Goal: Information Seeking & Learning: Check status

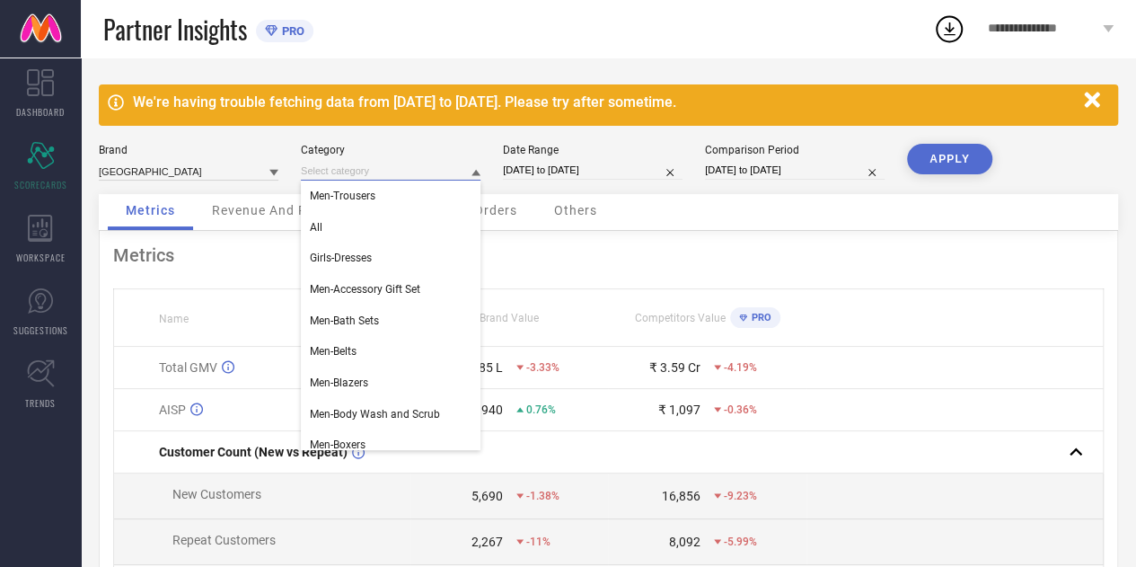
click at [361, 170] on input at bounding box center [391, 171] width 180 height 19
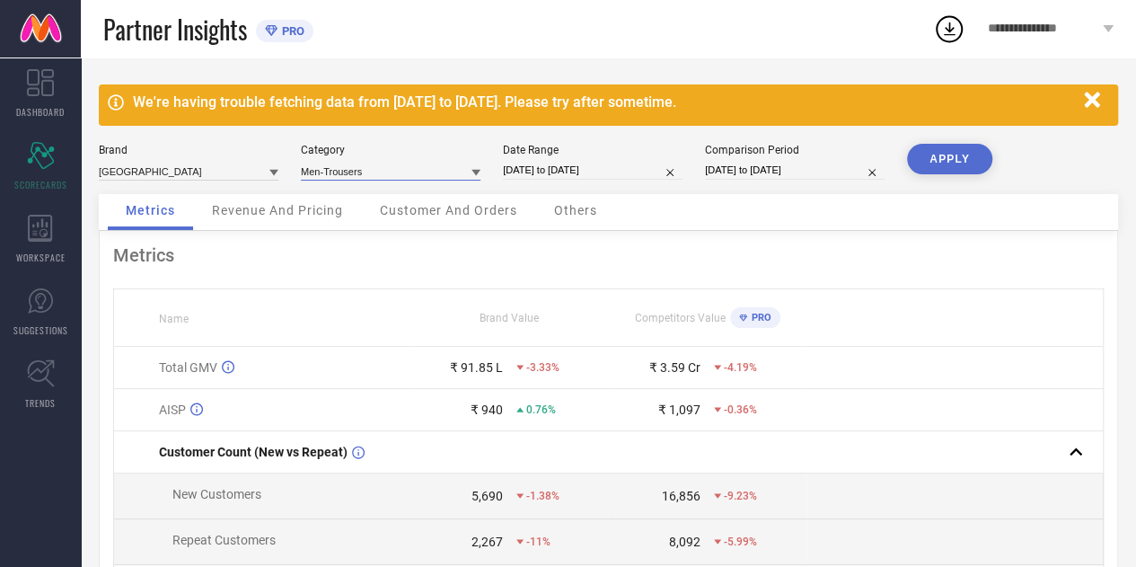
click at [356, 175] on input at bounding box center [391, 171] width 180 height 19
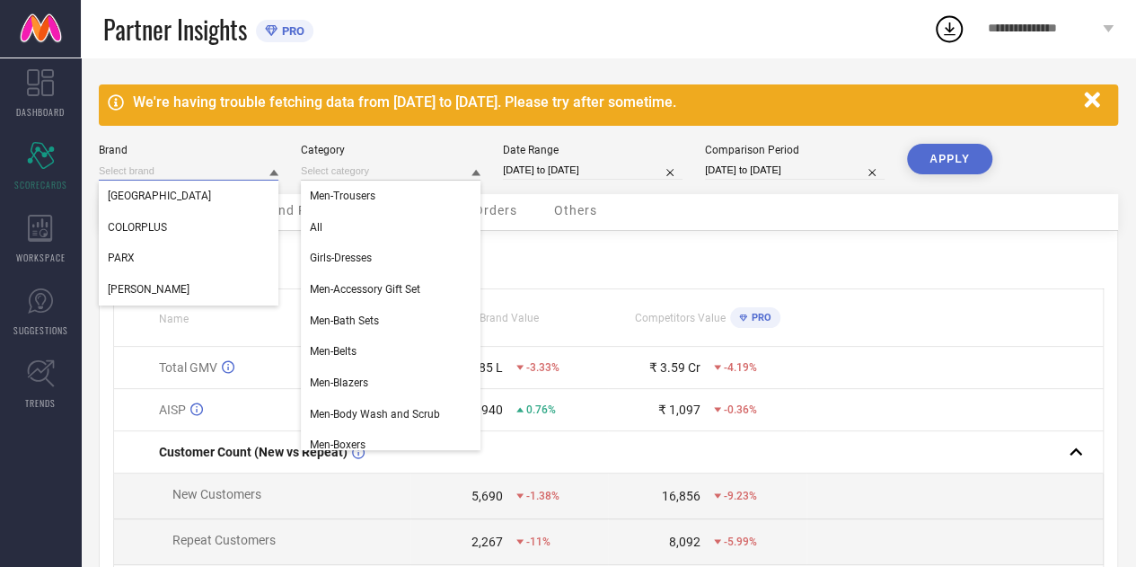
click at [242, 169] on input at bounding box center [189, 171] width 180 height 19
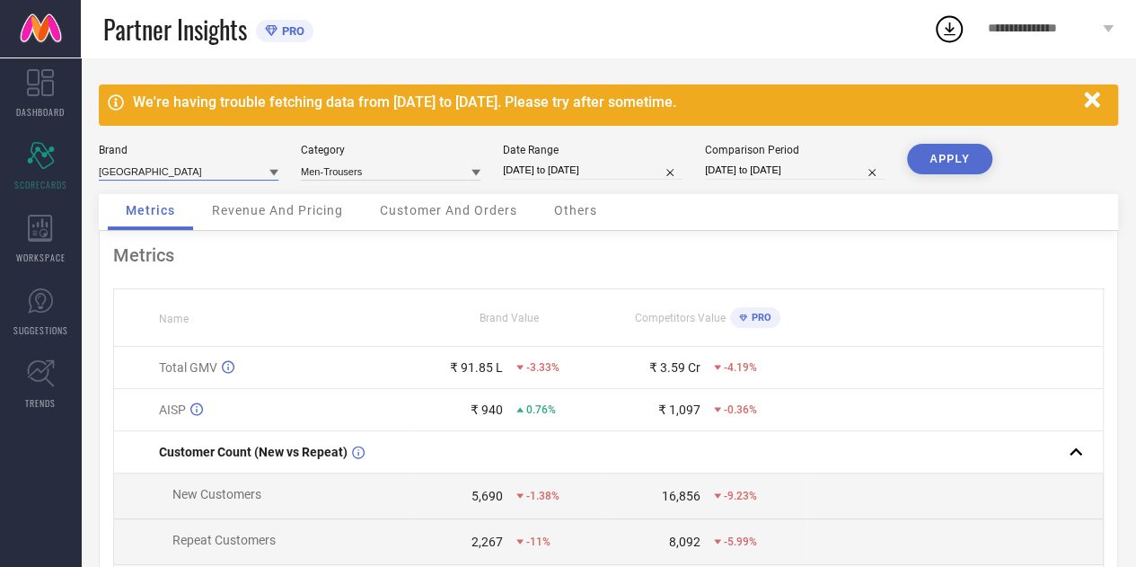
click at [242, 169] on input at bounding box center [189, 171] width 180 height 19
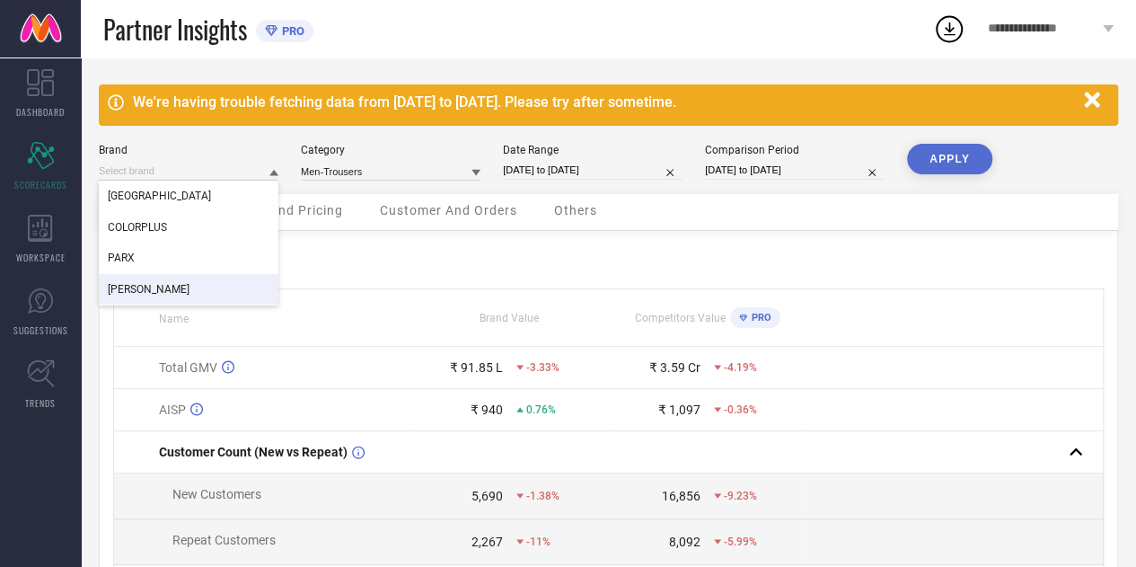
click at [160, 285] on div "[PERSON_NAME]" at bounding box center [189, 289] width 180 height 31
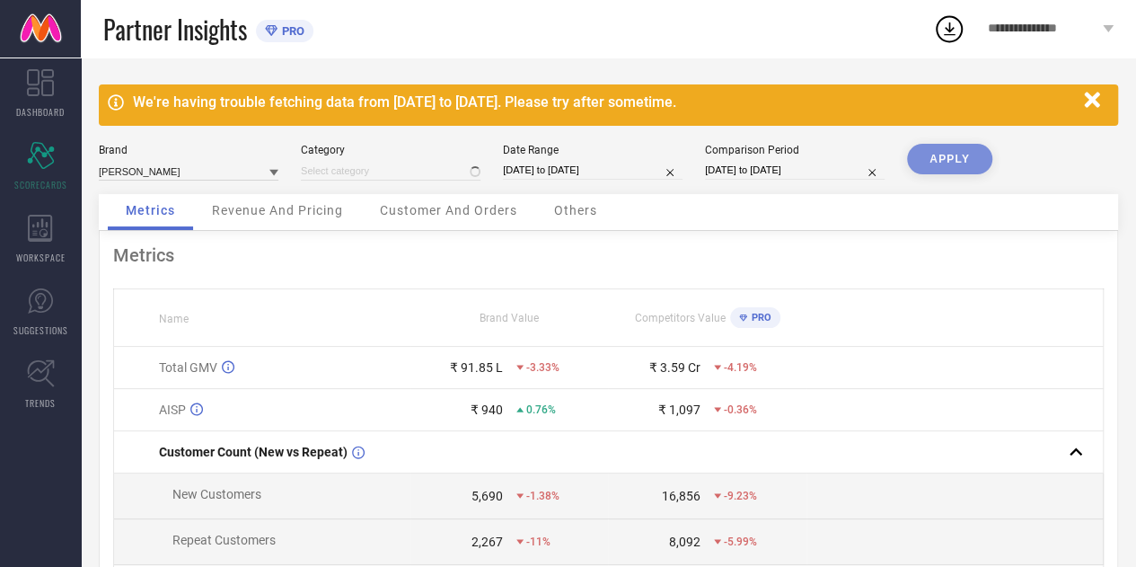
type input "Men-Trousers"
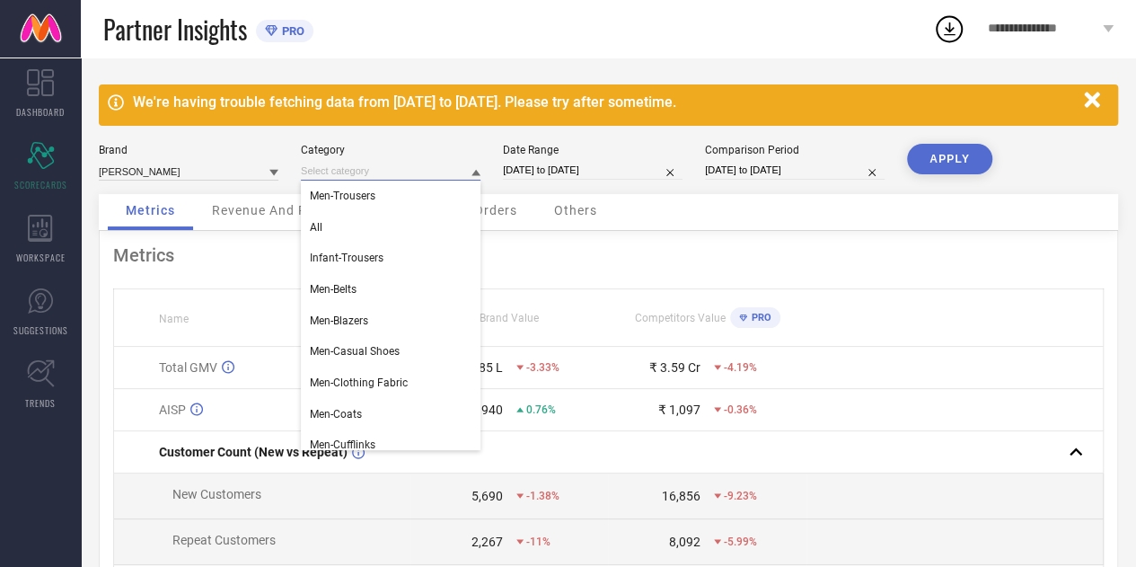
click at [427, 172] on input at bounding box center [391, 171] width 180 height 19
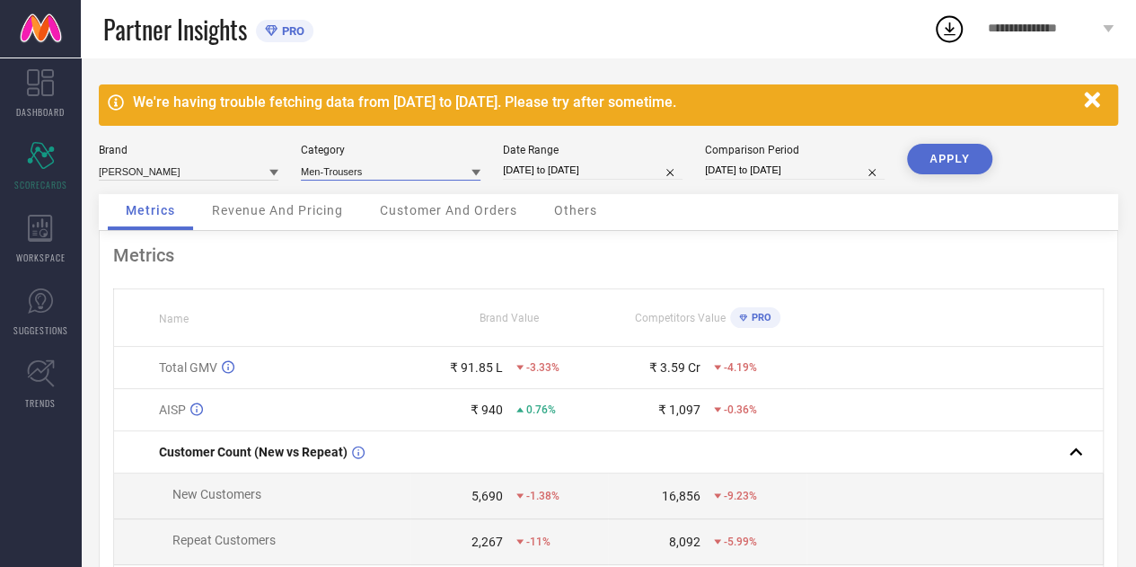
click at [427, 172] on input at bounding box center [391, 171] width 180 height 19
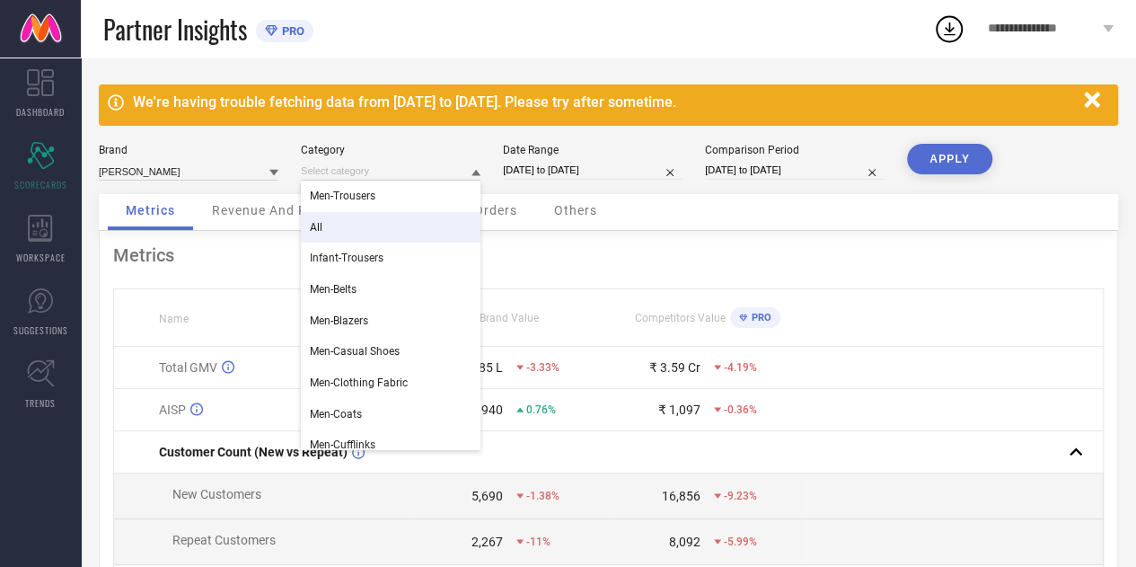
click at [361, 220] on div "All" at bounding box center [391, 227] width 180 height 31
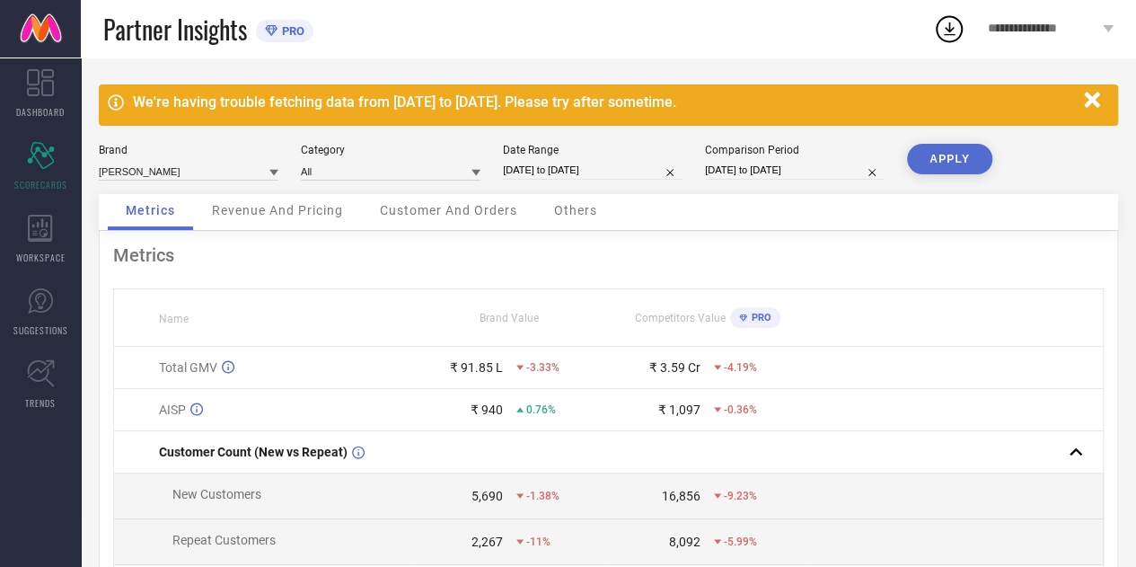
select select "7"
select select "2025"
select select "8"
select select "2025"
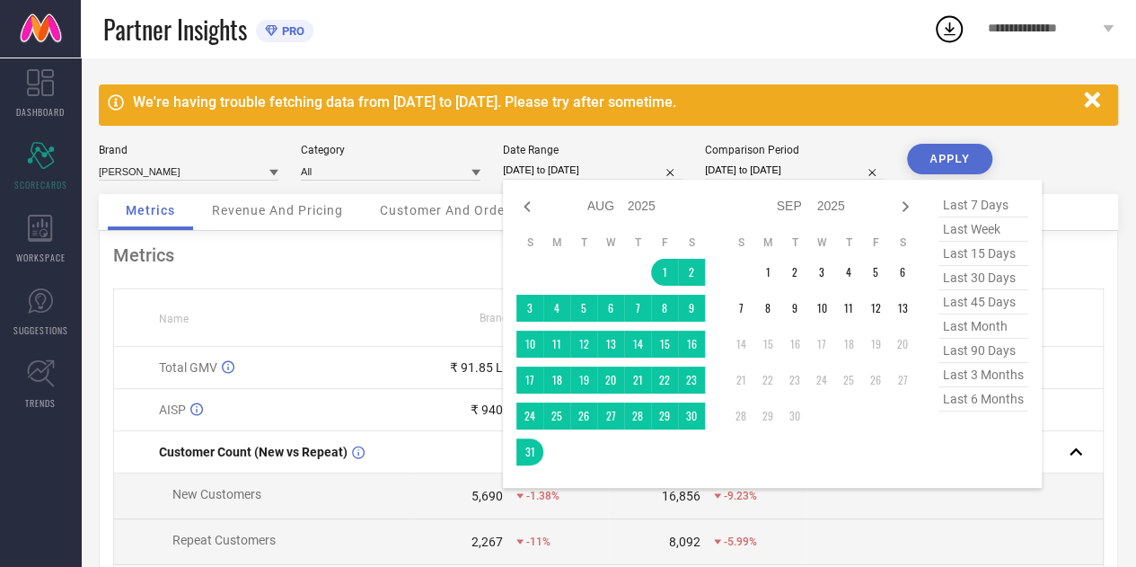
click at [580, 174] on input "[DATE] to [DATE]" at bounding box center [593, 170] width 180 height 19
click at [523, 201] on icon at bounding box center [527, 207] width 22 height 22
select select "6"
select select "2025"
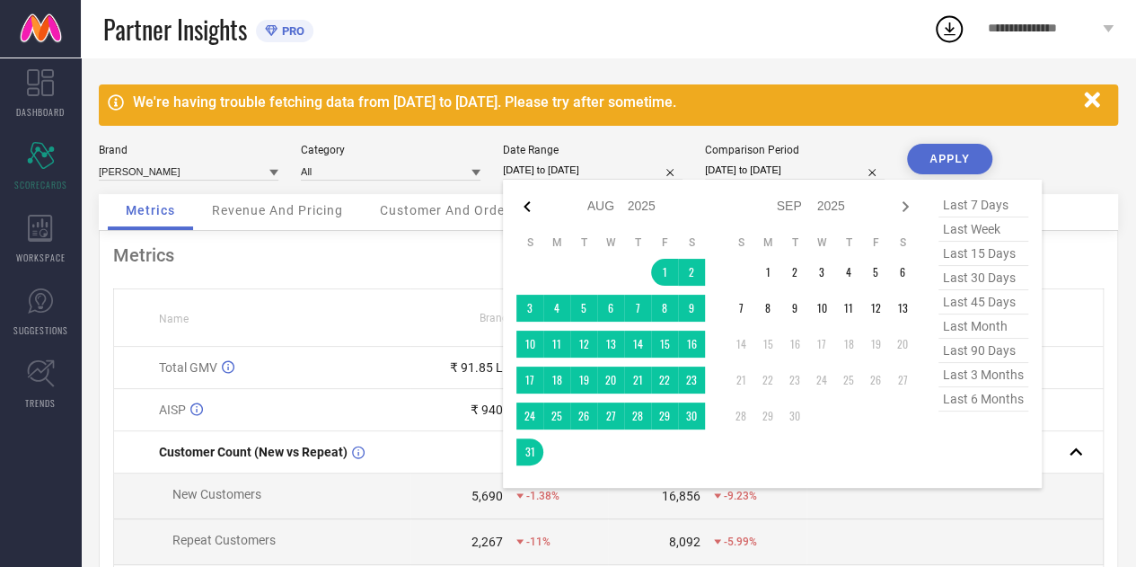
select select "7"
select select "2025"
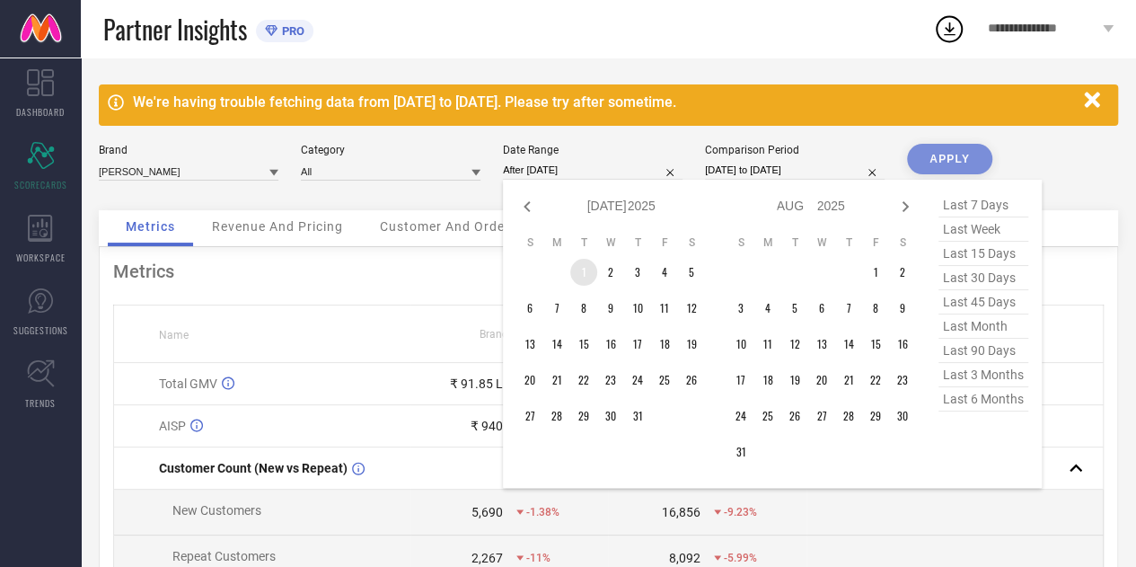
click at [581, 269] on td "1" at bounding box center [583, 272] width 27 height 27
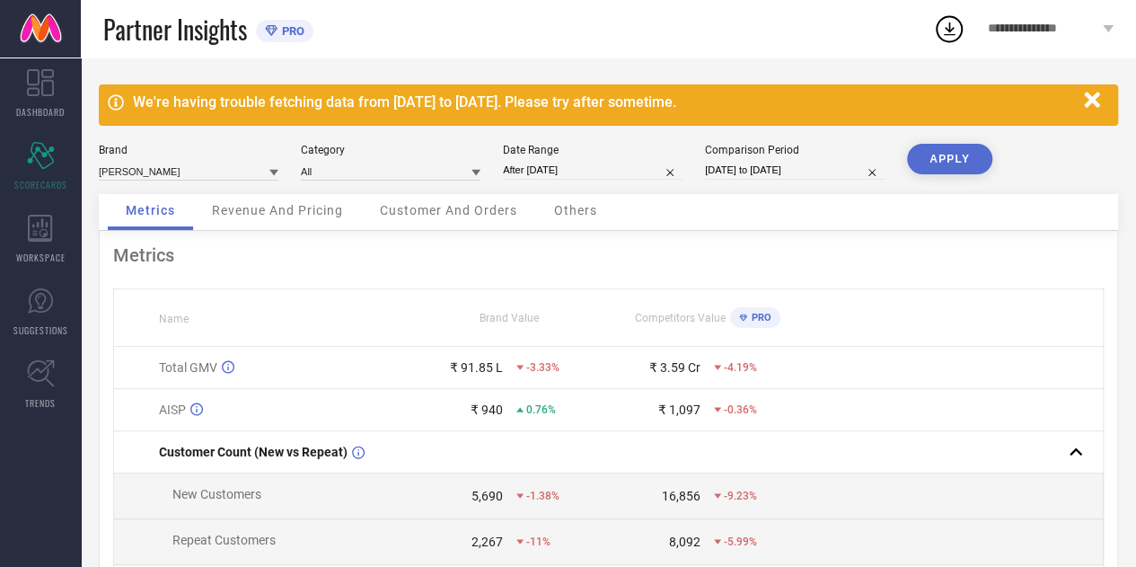
type input "[DATE] to [DATE]"
click at [955, 161] on button "APPLY" at bounding box center [949, 159] width 85 height 31
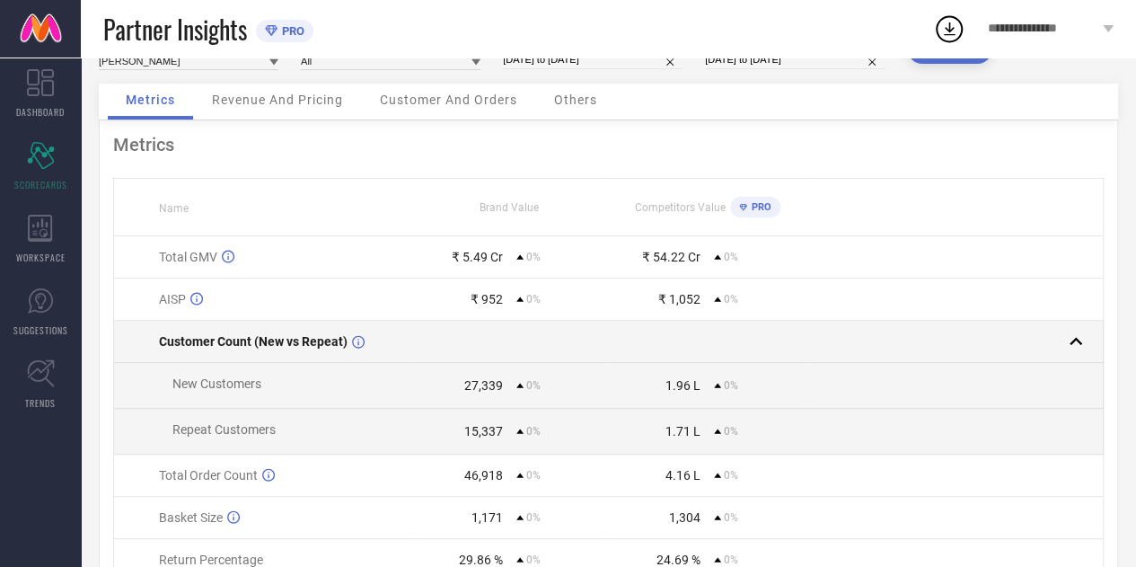
scroll to position [111, 0]
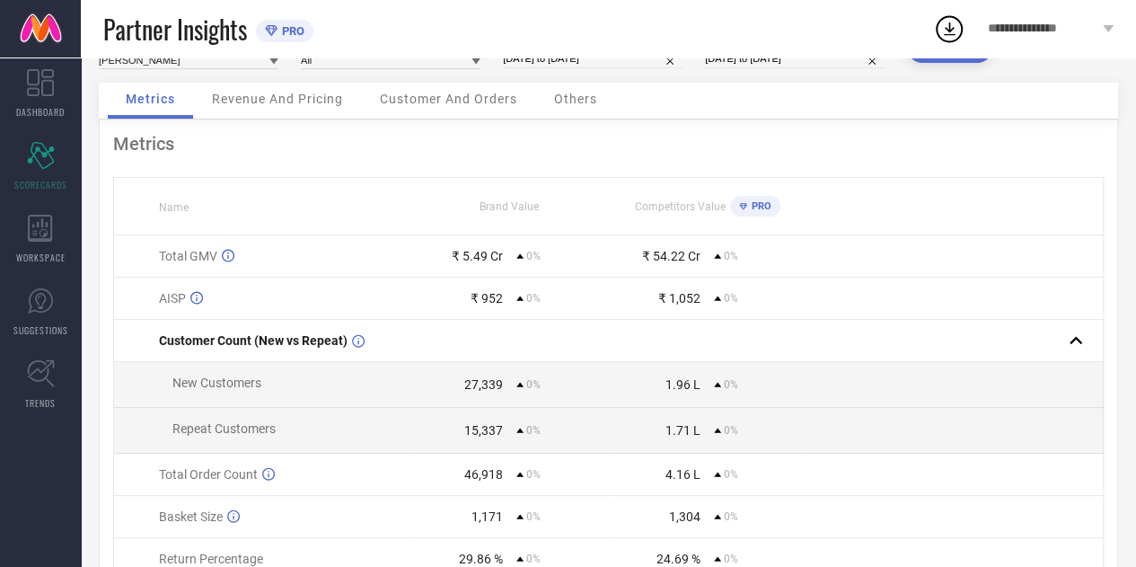
click at [468, 382] on div "27,339" at bounding box center [483, 384] width 39 height 14
click at [467, 435] on div "15,337" at bounding box center [483, 430] width 39 height 14
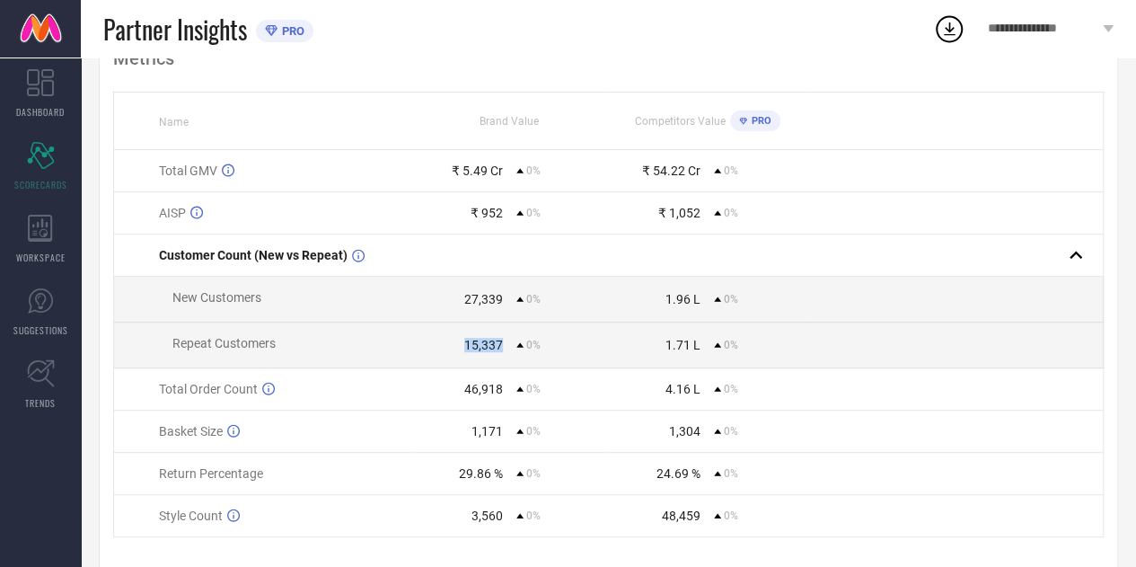
scroll to position [0, 0]
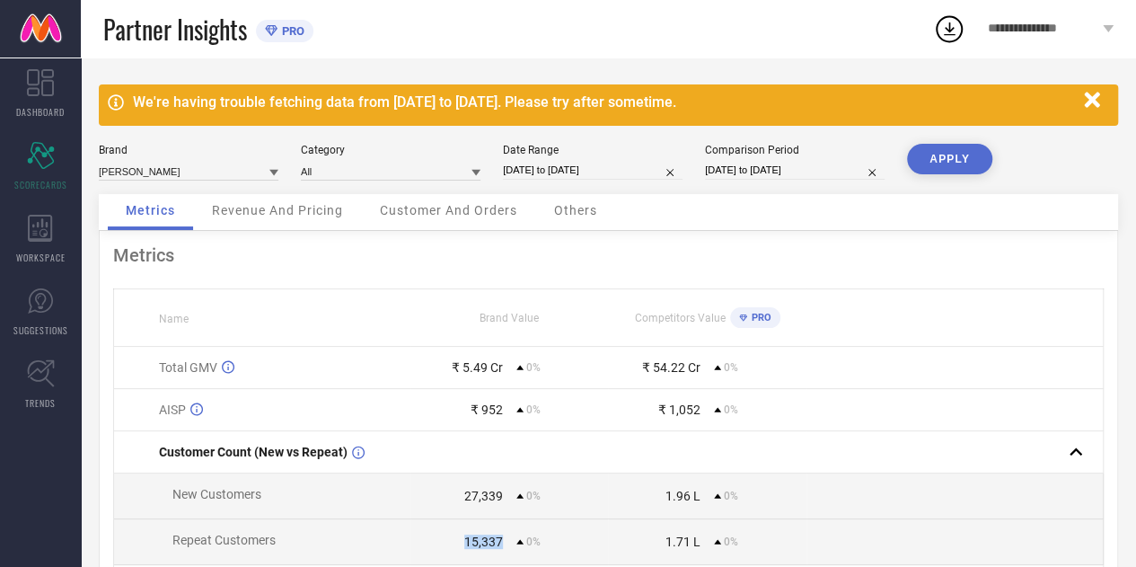
select select "6"
select select "2025"
select select "7"
select select "2025"
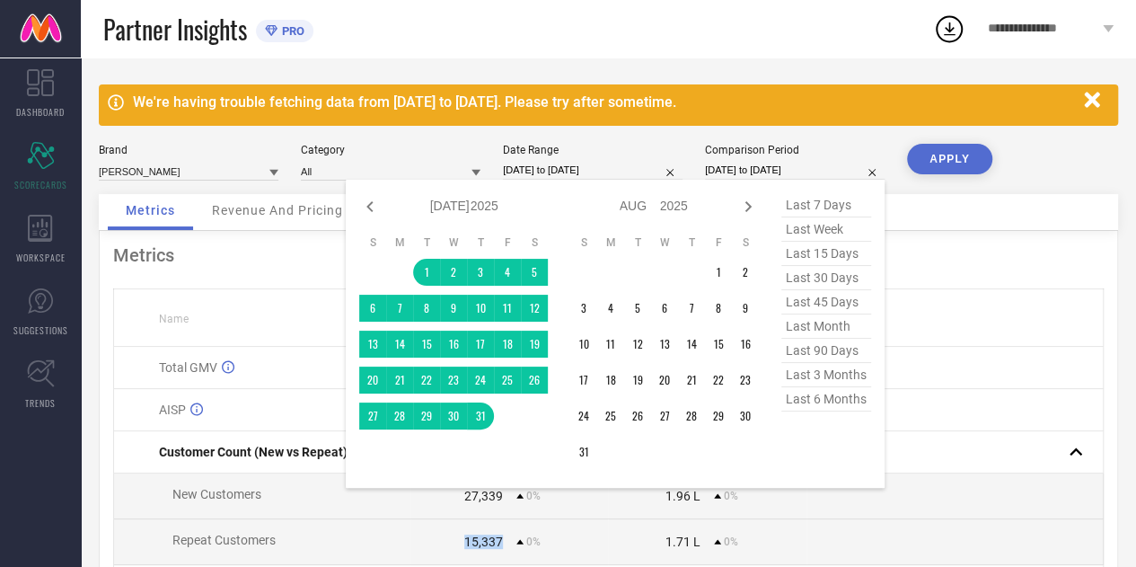
click at [752, 166] on input "[DATE] to [DATE]" at bounding box center [795, 170] width 180 height 19
click at [412, 207] on div "Jan Feb Mar Apr May Jun [DATE] Aug Sep Oct Nov [DATE] 2016 2017 2018 2019 2020 …" at bounding box center [464, 206] width 167 height 26
click at [384, 203] on div "Jan Feb Mar Apr May Jun [DATE] Aug Sep Oct Nov [DATE] 2016 2017 2018 2019 2020 …" at bounding box center [464, 206] width 167 height 26
click at [360, 209] on icon at bounding box center [370, 207] width 22 height 22
select select "5"
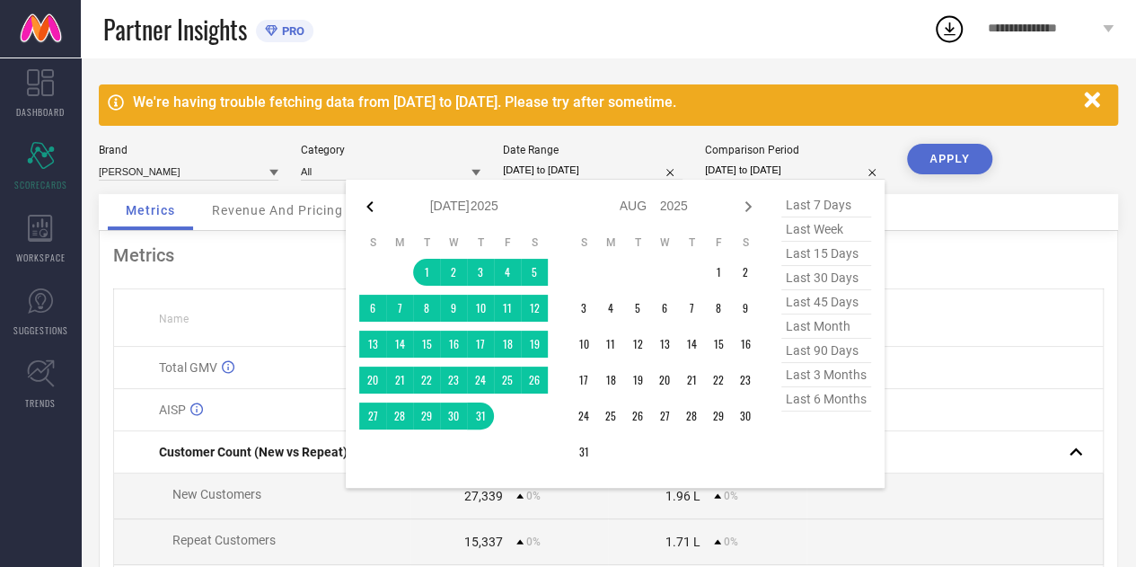
select select "2025"
select select "6"
select select "2025"
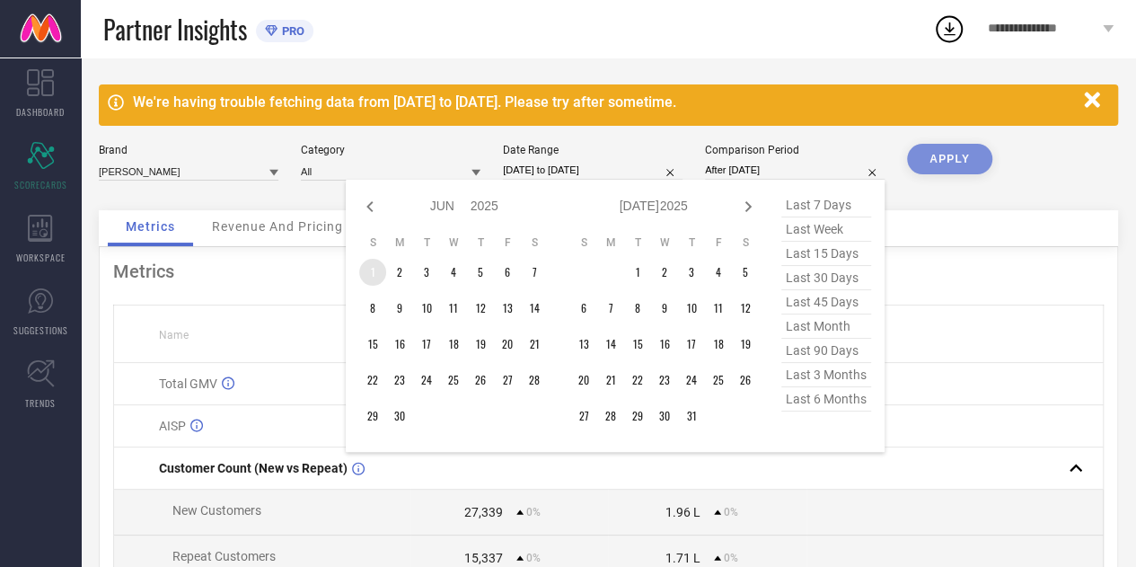
click at [373, 269] on td "1" at bounding box center [372, 272] width 27 height 27
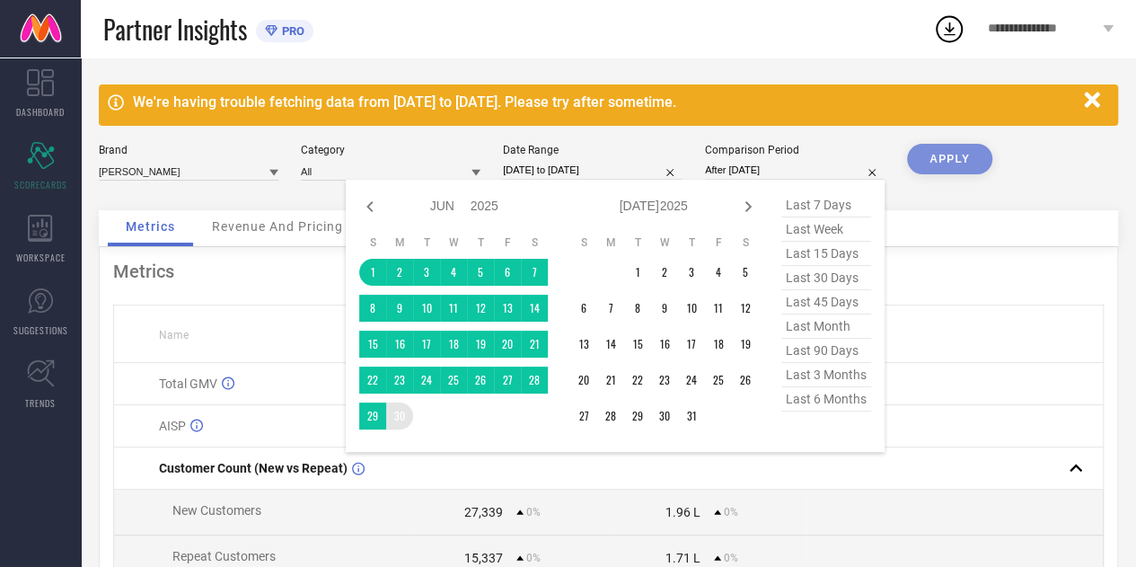
type input "[DATE] to [DATE]"
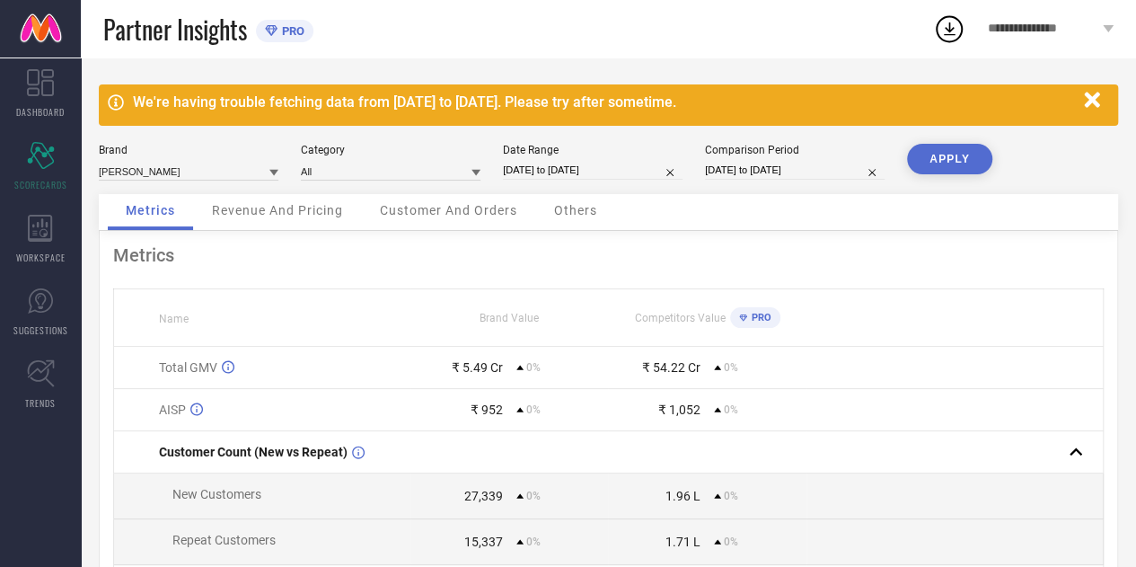
click at [938, 154] on button "APPLY" at bounding box center [949, 159] width 85 height 31
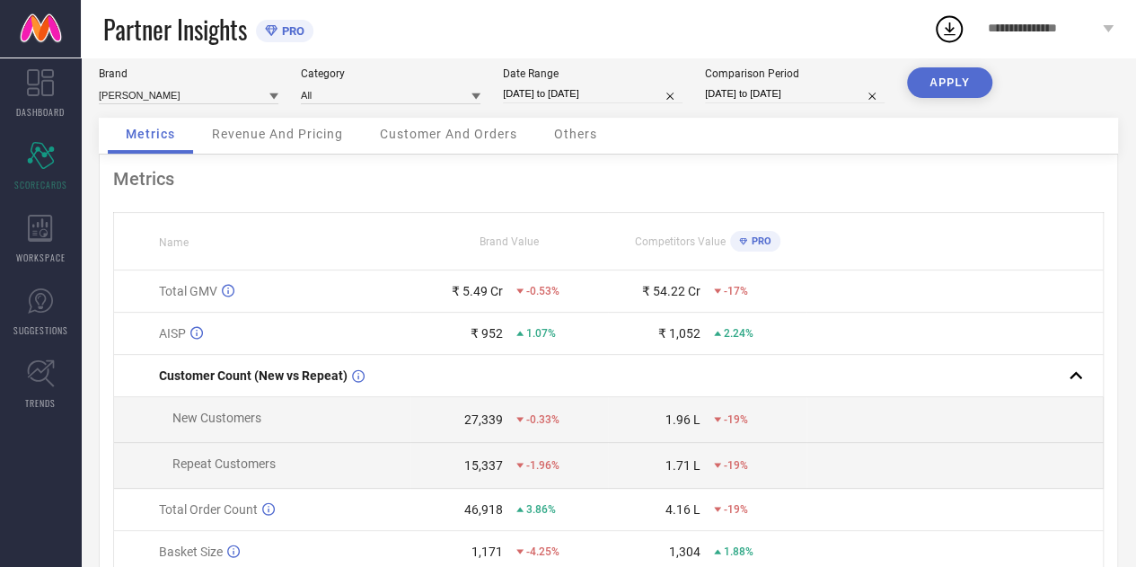
scroll to position [77, 0]
click at [474, 423] on div "27,339" at bounding box center [483, 418] width 39 height 14
drag, startPoint x: 474, startPoint y: 423, endPoint x: 488, endPoint y: 464, distance: 43.7
click at [488, 464] on tbody "Total GMV ₹ 5.49 Cr -0.53% ₹ 54.22 Cr -17% AISP ₹ 952 1.07% ₹ 1,052 2.24% Custo…" at bounding box center [608, 462] width 989 height 387
click at [488, 464] on div "15,337" at bounding box center [483, 464] width 39 height 14
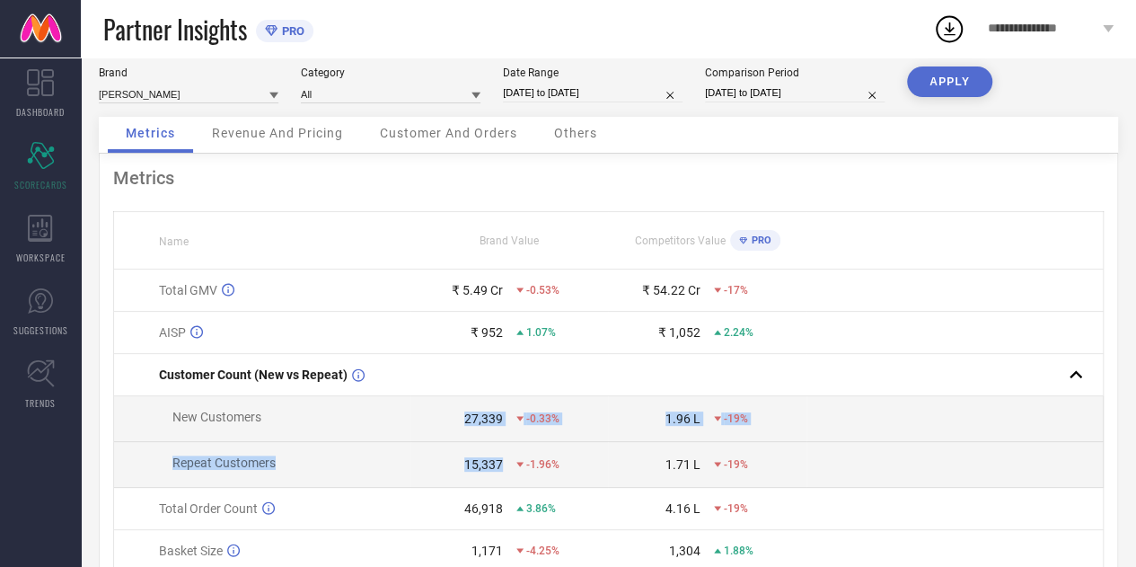
drag, startPoint x: 488, startPoint y: 464, endPoint x: 477, endPoint y: 418, distance: 48.1
click at [477, 418] on tbody "Total GMV ₹ 5.49 Cr -0.53% ₹ 54.22 Cr -17% AISP ₹ 952 1.07% ₹ 1,052 2.24% Custo…" at bounding box center [608, 462] width 989 height 387
click at [477, 418] on div "27,339" at bounding box center [483, 418] width 39 height 14
drag, startPoint x: 477, startPoint y: 418, endPoint x: 486, endPoint y: 456, distance: 39.6
click at [486, 456] on tbody "Total GMV ₹ 5.49 Cr -0.53% ₹ 54.22 Cr -17% AISP ₹ 952 1.07% ₹ 1,052 2.24% Custo…" at bounding box center [608, 462] width 989 height 387
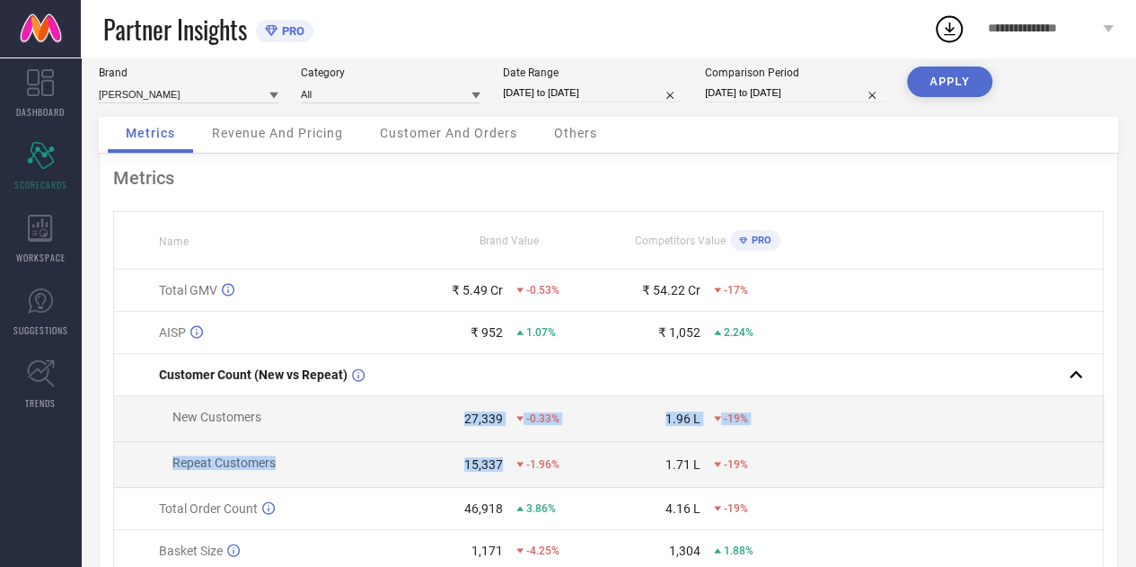
click at [486, 456] on td "15,337 -1.96%" at bounding box center [509, 465] width 198 height 46
drag, startPoint x: 486, startPoint y: 456, endPoint x: 485, endPoint y: 418, distance: 38.6
click at [485, 418] on tbody "Total GMV ₹ 5.49 Cr -0.53% ₹ 54.22 Cr -17% AISP ₹ 952 1.07% ₹ 1,052 2.24% Custo…" at bounding box center [608, 462] width 989 height 387
click at [485, 418] on div "27,339" at bounding box center [483, 418] width 39 height 14
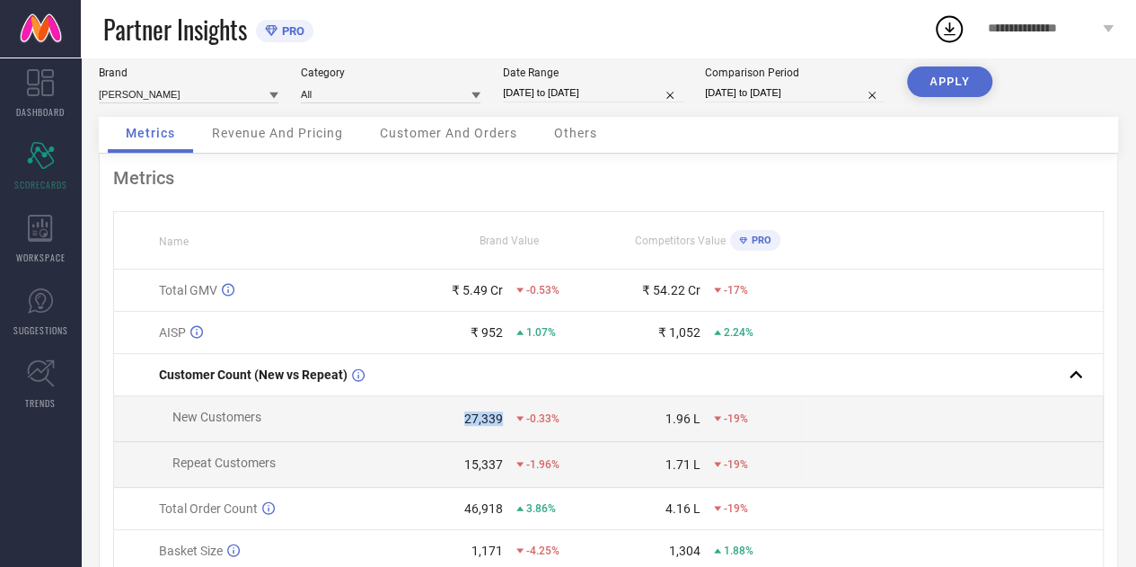
click at [485, 418] on div "27,339" at bounding box center [483, 418] width 39 height 14
drag, startPoint x: 485, startPoint y: 418, endPoint x: 747, endPoint y: 463, distance: 266.1
click at [747, 463] on tbody "Total GMV ₹ 5.49 Cr -0.53% ₹ 54.22 Cr -17% AISP ₹ 952 1.07% ₹ 1,052 2.24% Custo…" at bounding box center [608, 462] width 989 height 387
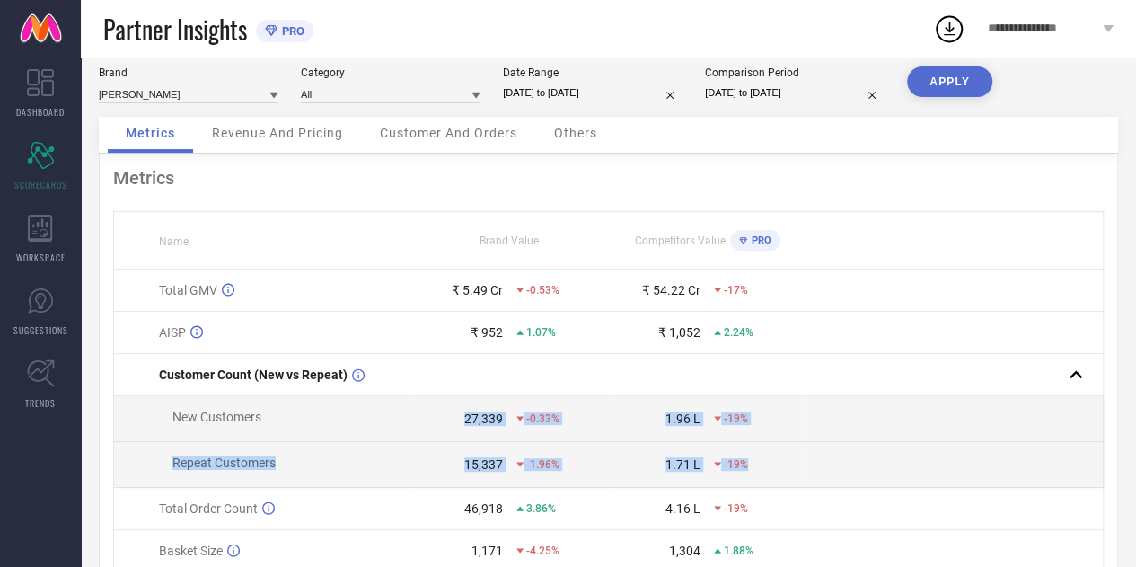
click at [747, 463] on span "-19%" at bounding box center [736, 464] width 24 height 13
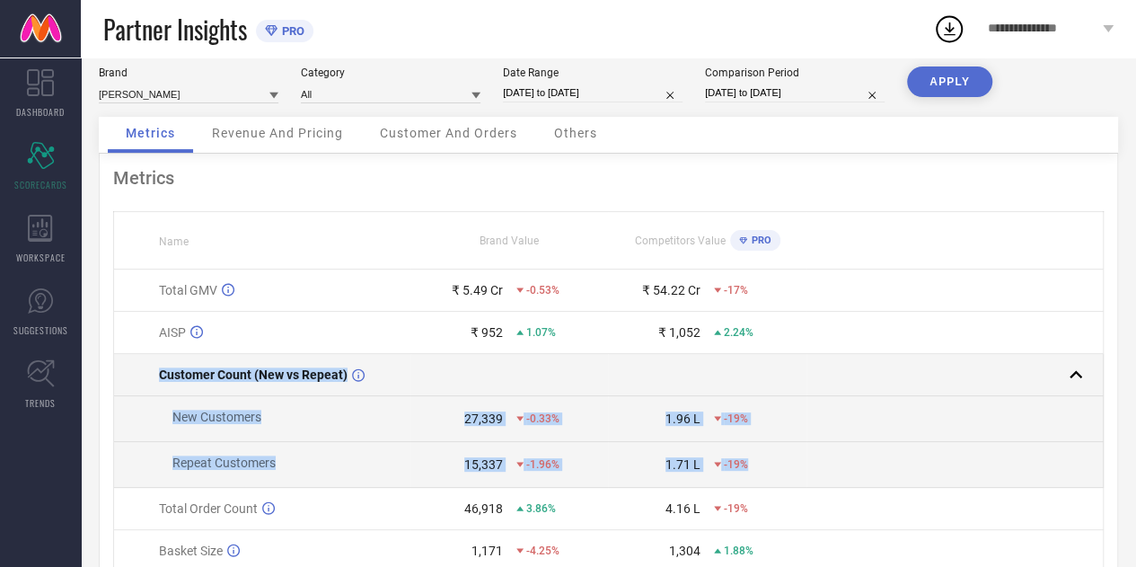
drag, startPoint x: 747, startPoint y: 463, endPoint x: 160, endPoint y: 380, distance: 593.1
click at [160, 380] on tbody "Total GMV ₹ 5.49 Cr -0.53% ₹ 54.22 Cr -17% AISP ₹ 952 1.07% ₹ 1,052 2.24% Custo…" at bounding box center [608, 462] width 989 height 387
